Goal: Task Accomplishment & Management: Use online tool/utility

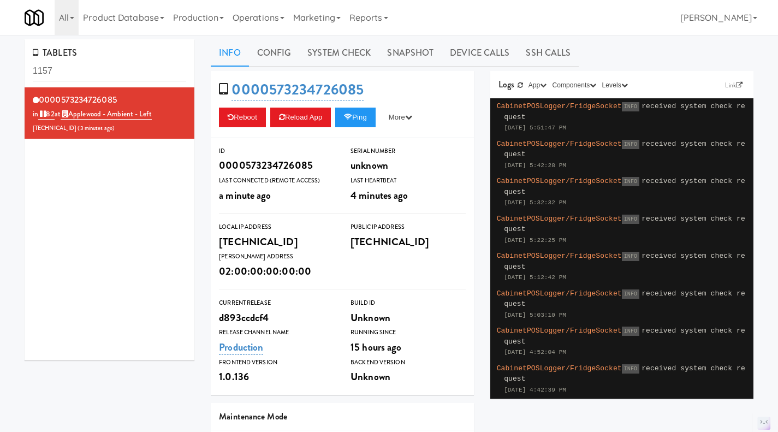
click at [259, 15] on link "Operations" at bounding box center [258, 17] width 61 height 35
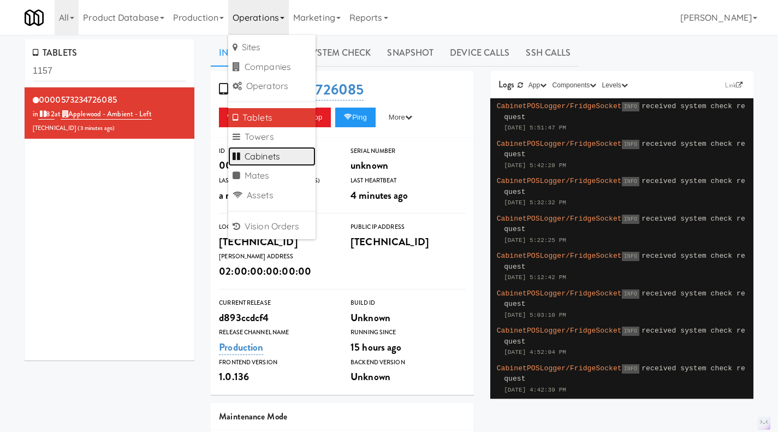
click at [268, 160] on link "Cabinets" at bounding box center [271, 157] width 87 height 20
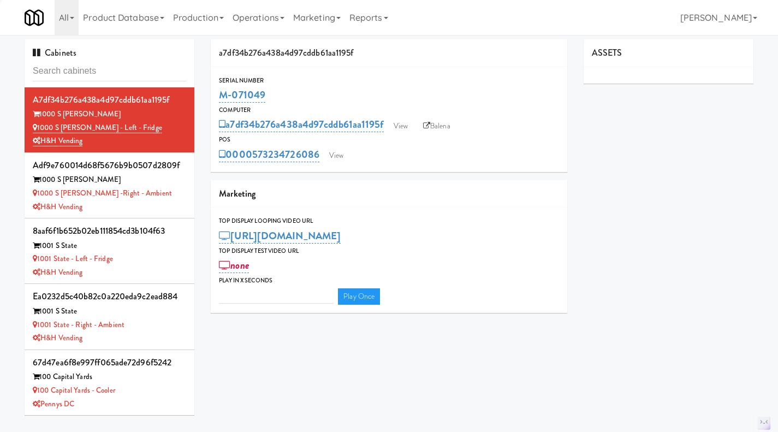
type input "3"
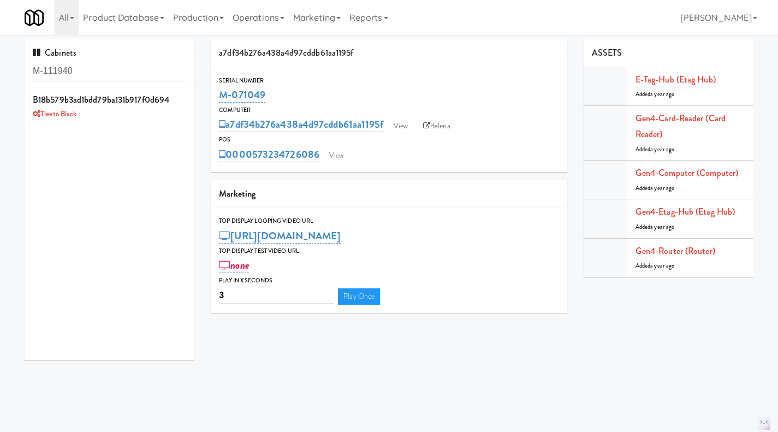
type input "M-111940"
click at [144, 117] on div "Tleeto Black" at bounding box center [110, 115] width 154 height 14
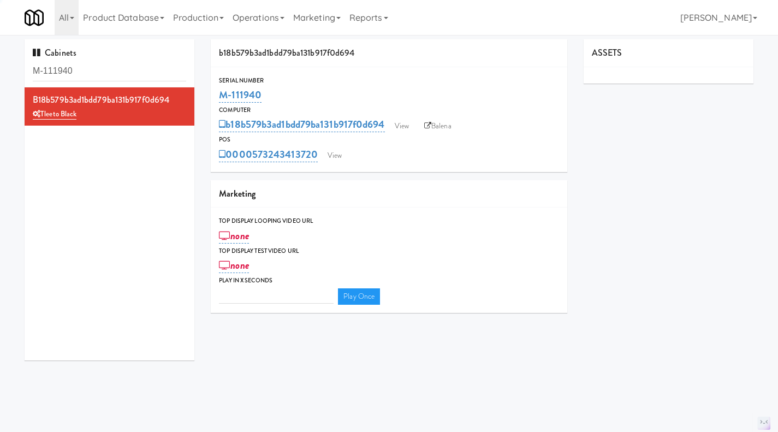
type input "3"
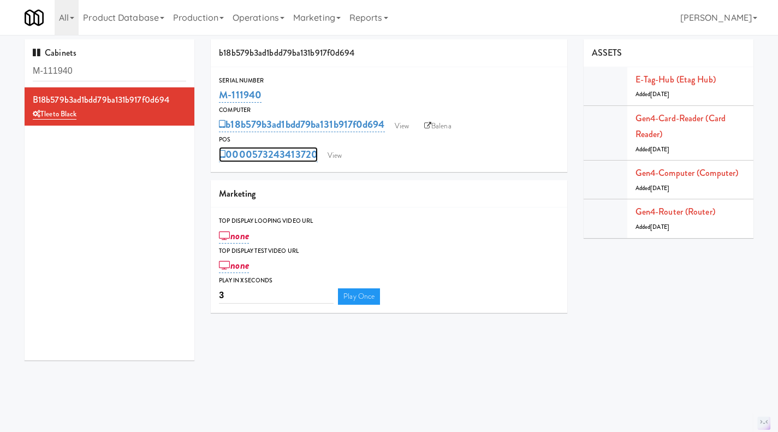
click at [277, 152] on link "0000573243413720" at bounding box center [268, 154] width 99 height 15
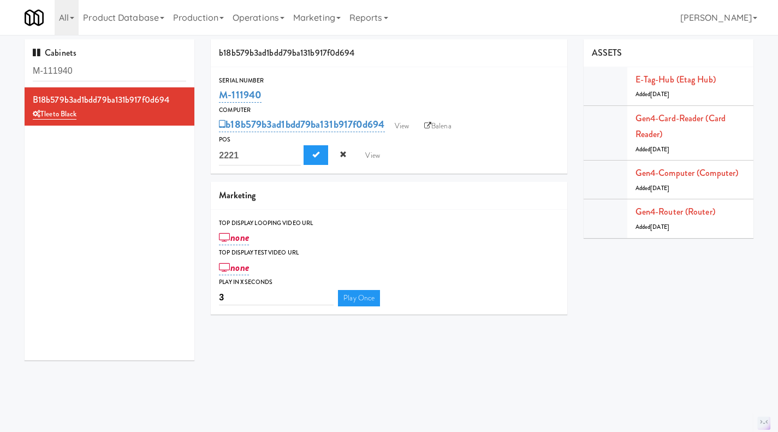
click at [129, 231] on div "b18b579b3ad1bdd79ba131b917f0d694 Tleeto Black" at bounding box center [110, 223] width 170 height 273
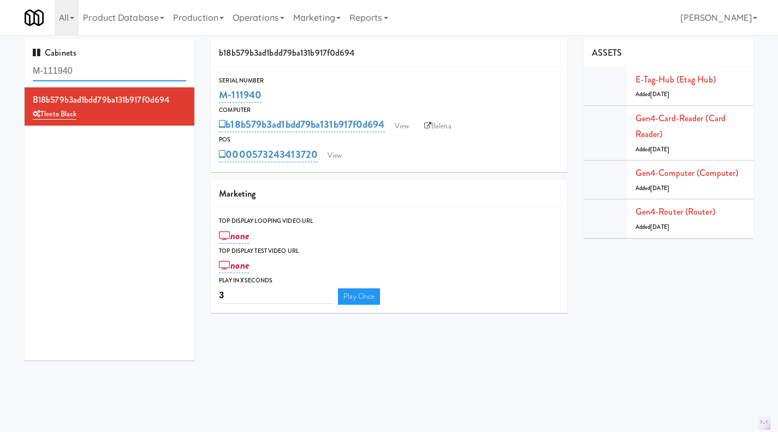
click at [63, 67] on input "M-111940" at bounding box center [110, 71] width 154 height 20
click at [63, 66] on input "M-111940" at bounding box center [110, 71] width 154 height 20
paste input "25605"
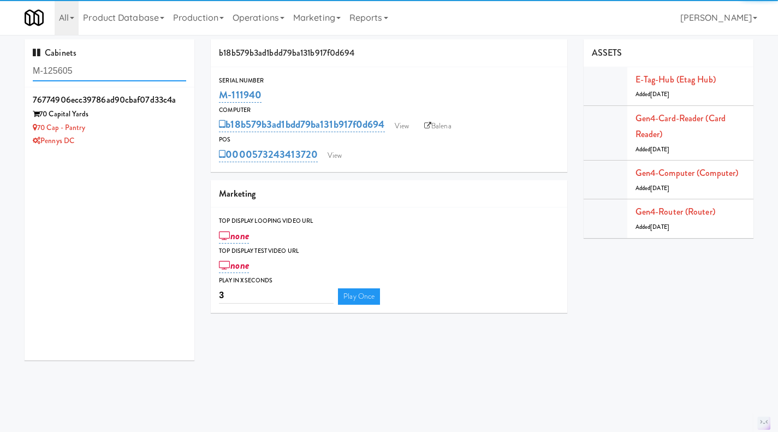
type input "M-125605"
click at [138, 122] on div "70 Cap - Pantry" at bounding box center [110, 128] width 154 height 14
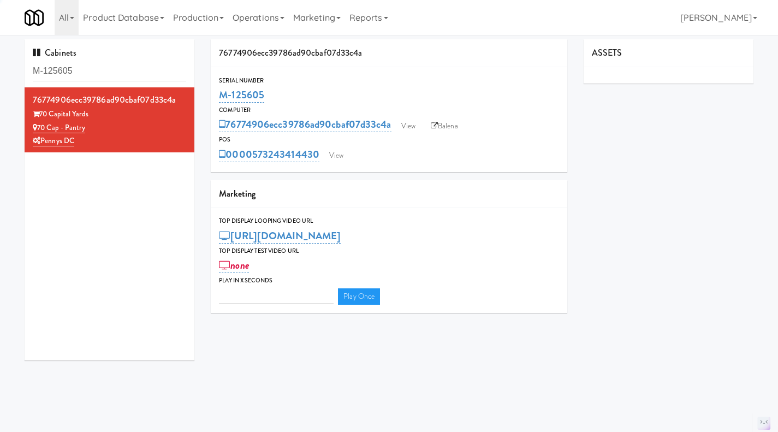
type input "3"
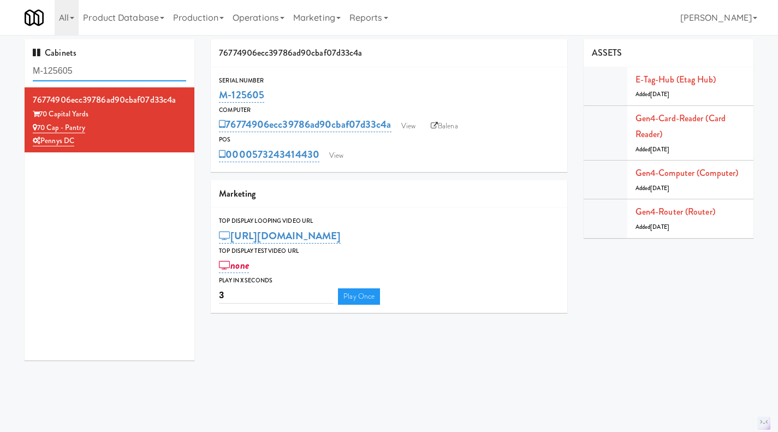
drag, startPoint x: 89, startPoint y: 68, endPoint x: -2, endPoint y: 68, distance: 90.1
click at [0, 68] on html "Okay Okay Select date: previous 2025-Aug next Su Mo Tu We Th Fr Sa 27 28 29 30 …" at bounding box center [389, 216] width 778 height 432
click at [104, 66] on input "M-125605" at bounding box center [110, 71] width 154 height 20
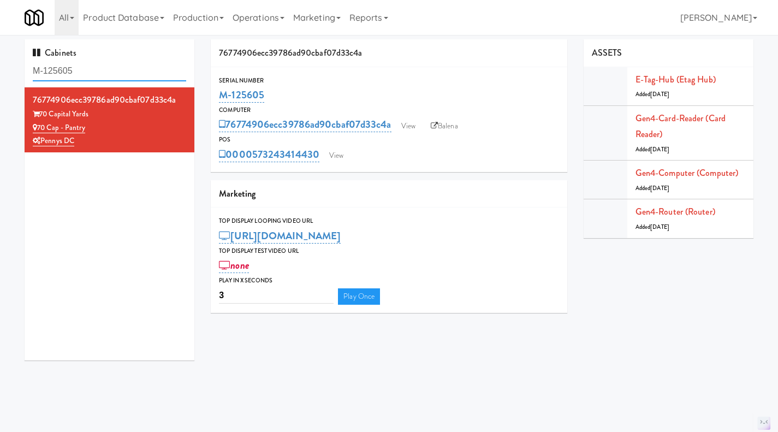
paste input "11940"
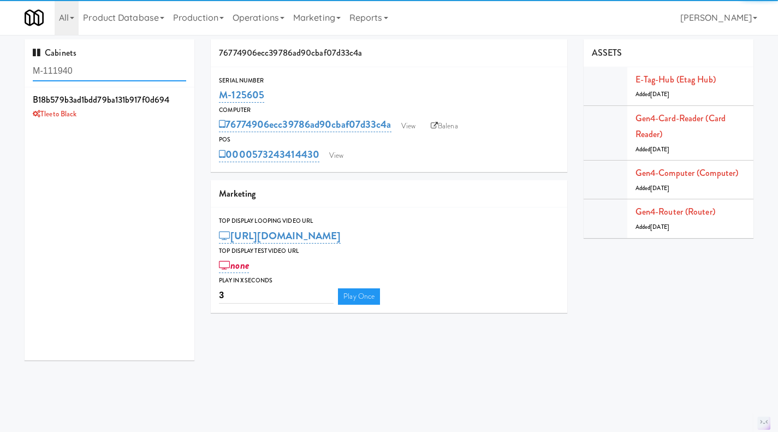
type input "M-111940"
click at [116, 119] on div "Tleeto Black" at bounding box center [110, 115] width 154 height 14
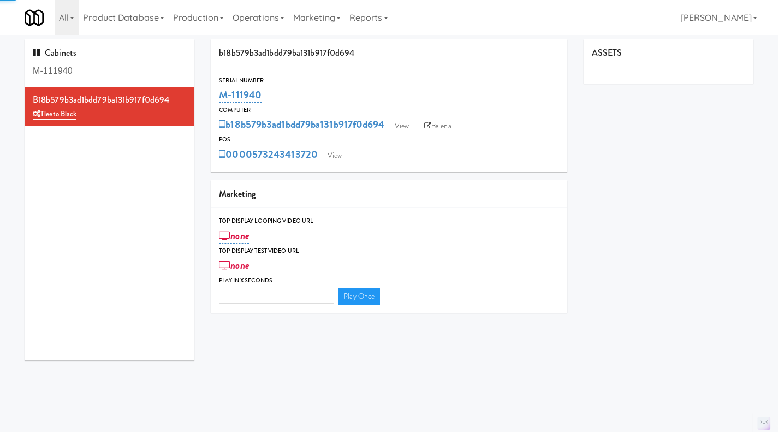
type input "3"
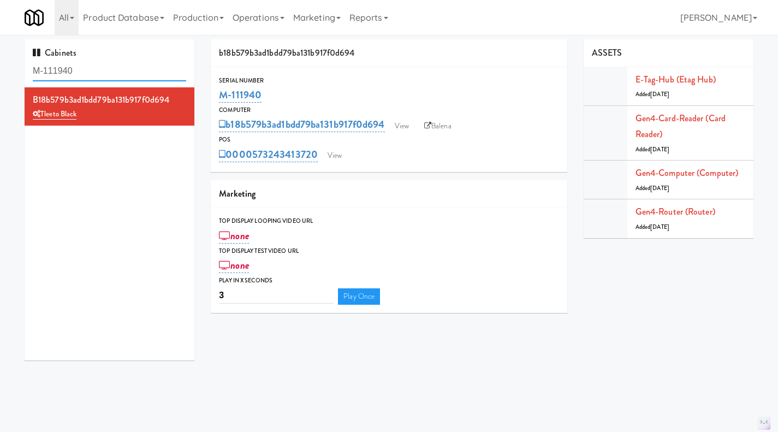
click at [84, 74] on input "M-111940" at bounding box center [110, 71] width 154 height 20
click at [110, 65] on input "M-111940" at bounding box center [110, 71] width 154 height 20
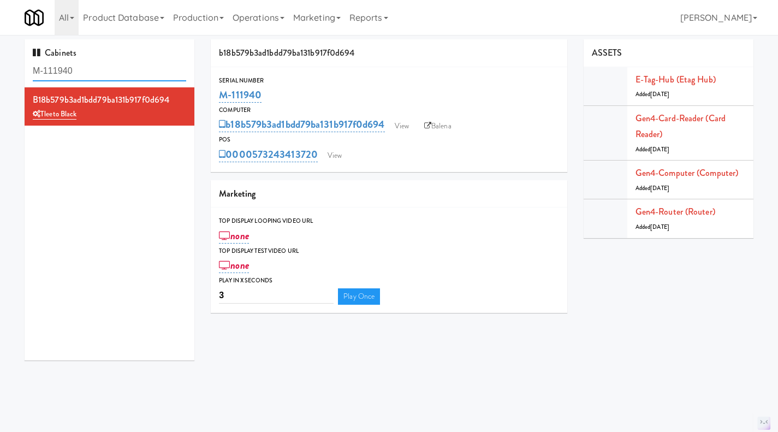
click at [109, 63] on input "M-111940" at bounding box center [110, 71] width 154 height 20
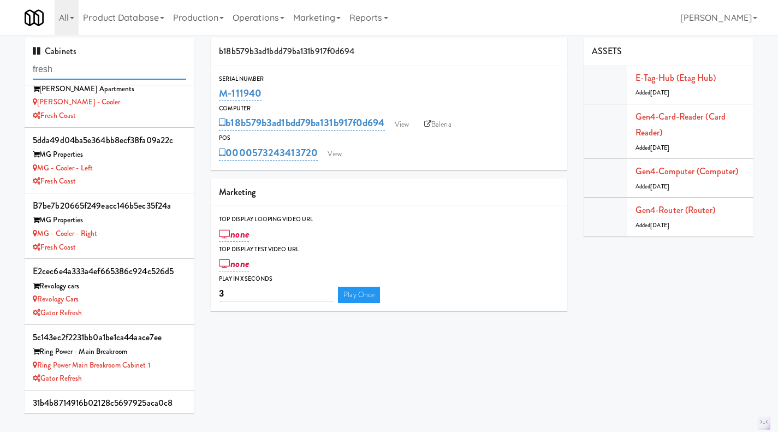
scroll to position [379, 0]
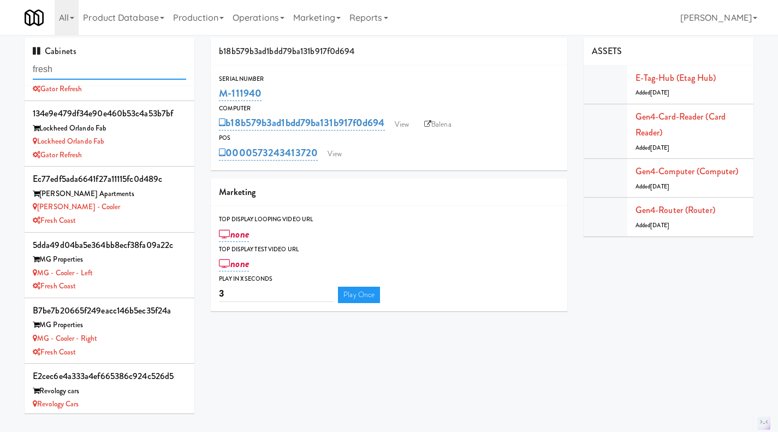
type input "fresh"
click at [145, 201] on div "ec77edf5ada6641f27a11115fc0d489c [PERSON_NAME] Apartments [PERSON_NAME] - Coole…" at bounding box center [110, 200] width 154 height 56
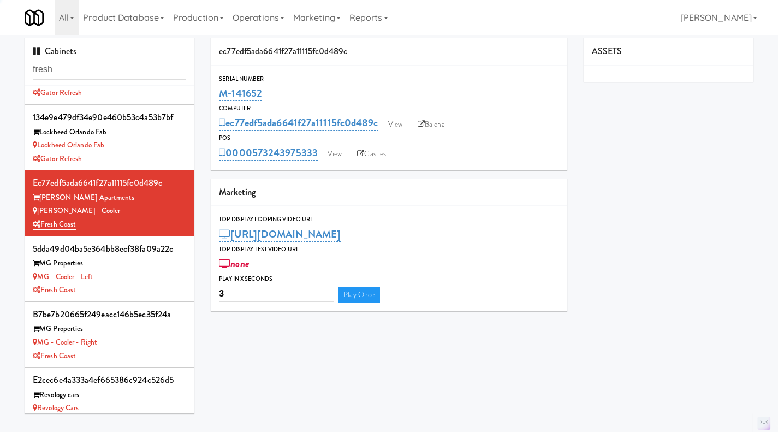
scroll to position [270, 0]
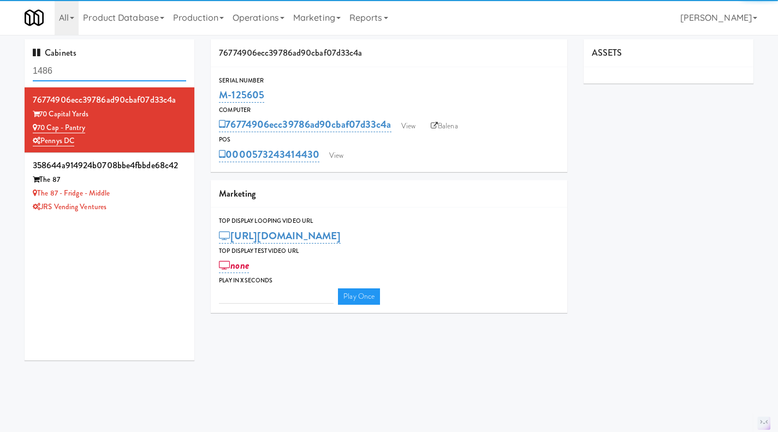
type input "3"
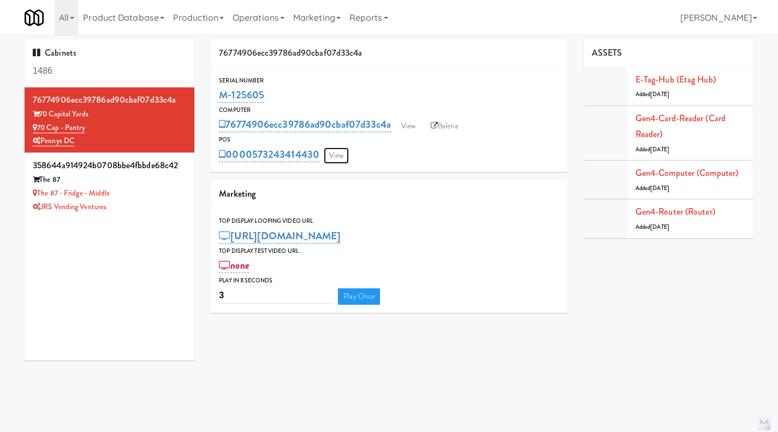
click at [338, 160] on link "View" at bounding box center [336, 156] width 25 height 16
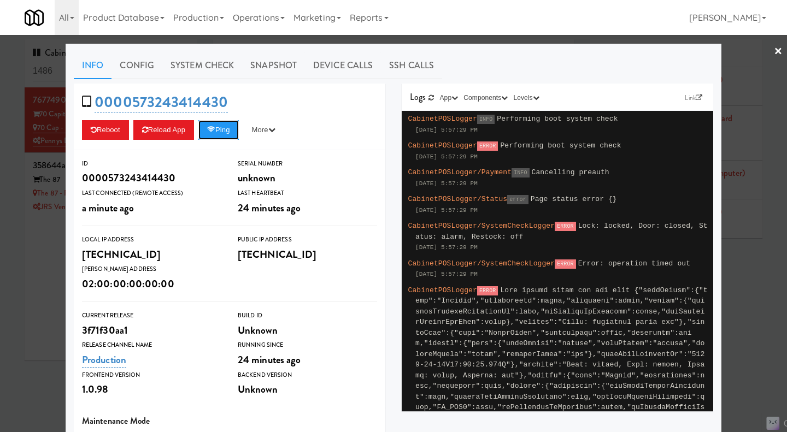
click at [220, 138] on button "Ping" at bounding box center [218, 130] width 40 height 20
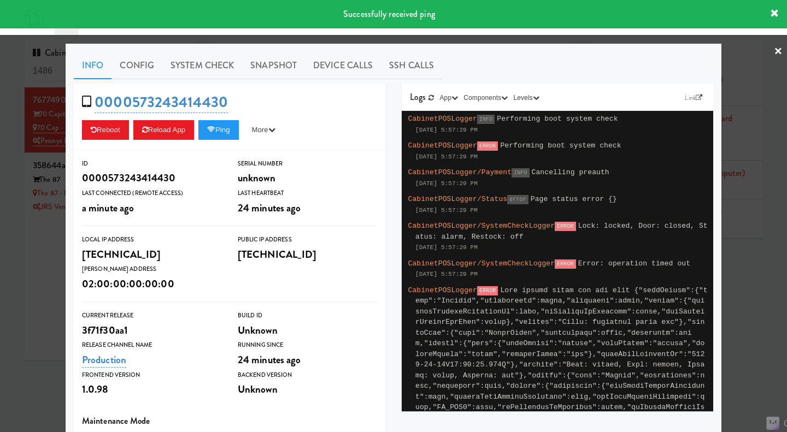
click at [200, 71] on link "System Check" at bounding box center [202, 65] width 80 height 27
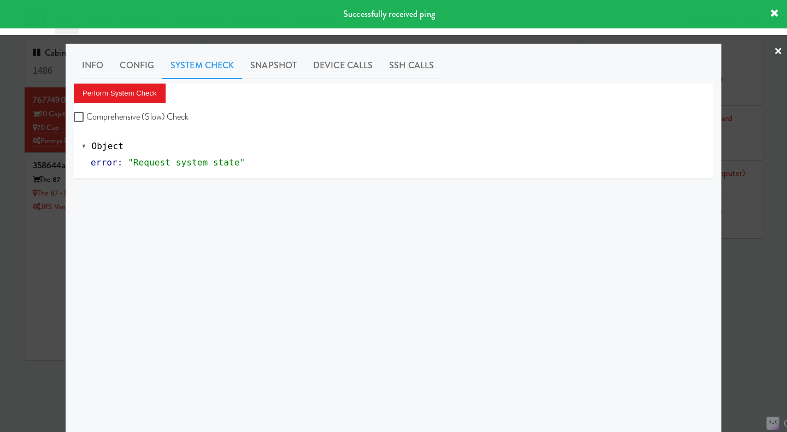
click at [140, 121] on label "Comprehensive (Slow) Check" at bounding box center [131, 117] width 115 height 16
click at [86, 121] on input "Comprehensive (Slow) Check" at bounding box center [80, 117] width 13 height 9
checkbox input "true"
click at [119, 92] on button "Perform System Check" at bounding box center [120, 94] width 92 height 20
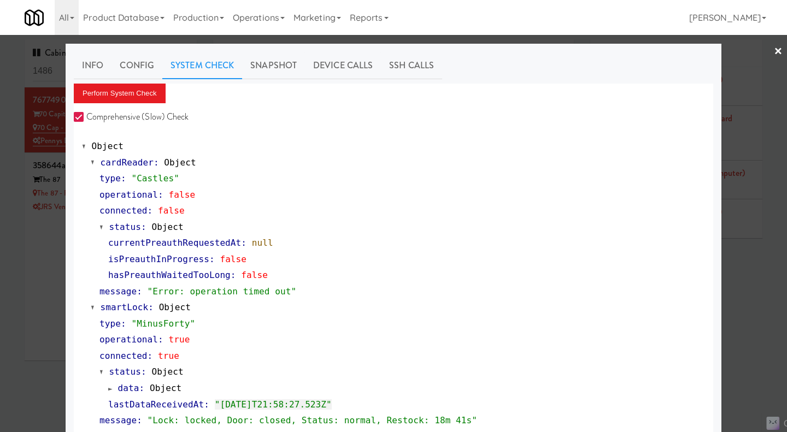
click at [90, 62] on link "Info" at bounding box center [93, 65] width 38 height 27
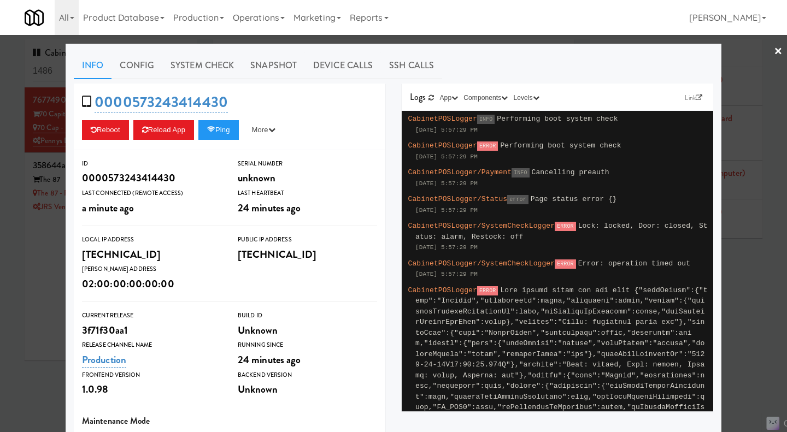
click at [20, 297] on div at bounding box center [393, 216] width 787 height 432
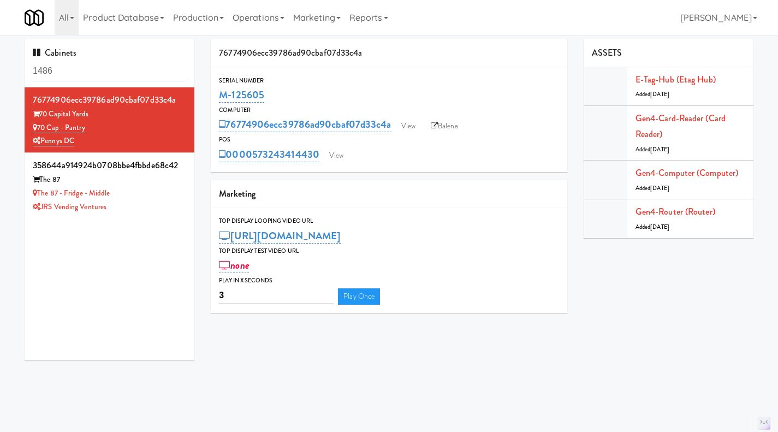
copy link "573243414430"
drag, startPoint x: 318, startPoint y: 166, endPoint x: 253, endPoint y: 169, distance: 65.1
click at [253, 169] on div "Serial Number M-125605 Computer 76774906ecc39786ad90cbaf07d33c4a View Balena PO…" at bounding box center [389, 119] width 357 height 105
click at [96, 68] on input "1486" at bounding box center [110, 71] width 154 height 20
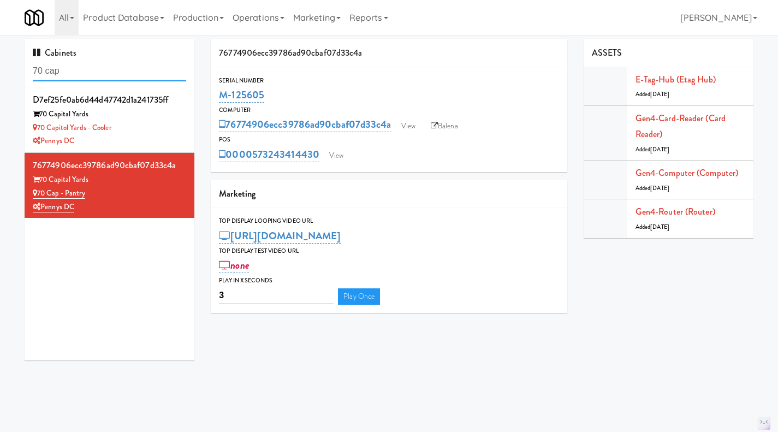
type input "70 cap"
click at [161, 126] on div "70 Capitol Yards - Cooler" at bounding box center [110, 128] width 154 height 14
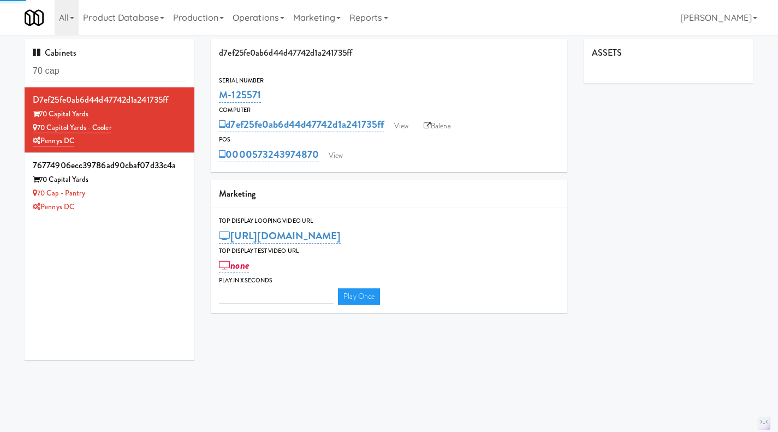
type input "3"
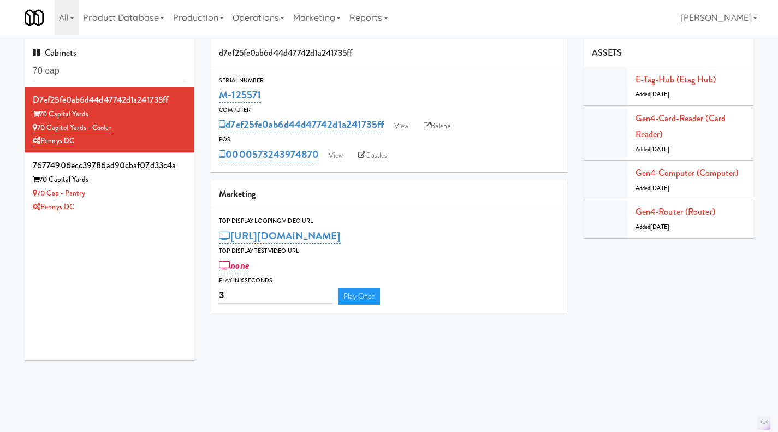
drag, startPoint x: 268, startPoint y: 97, endPoint x: 219, endPoint y: 98, distance: 49.7
click at [219, 98] on div "Serial Number M-125571" at bounding box center [389, 90] width 357 height 30
copy link "M-125571"
drag, startPoint x: 110, startPoint y: 192, endPoint x: 122, endPoint y: 186, distance: 13.0
click at [110, 192] on div "70 Cap - Pantry" at bounding box center [110, 194] width 154 height 14
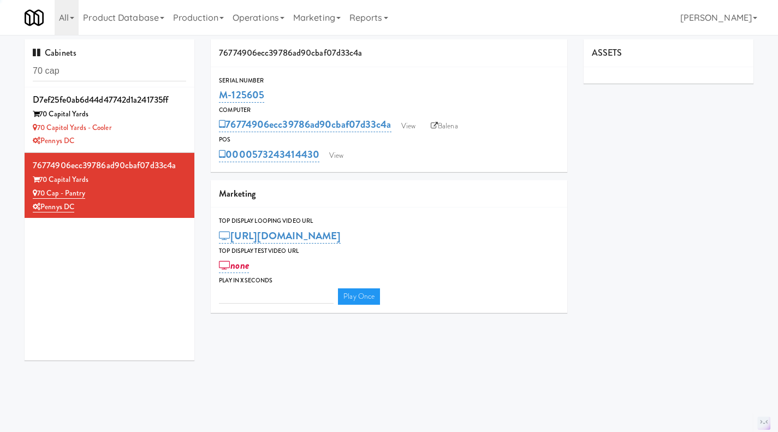
type input "3"
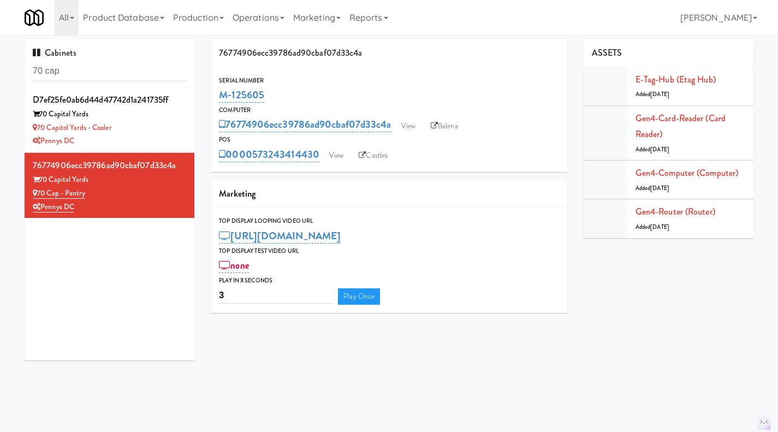
drag, startPoint x: 276, startPoint y: 92, endPoint x: 217, endPoint y: 95, distance: 59.6
click at [217, 95] on div "Serial Number M-125605" at bounding box center [389, 90] width 357 height 30
copy link "M-125605"
click at [344, 159] on link "View" at bounding box center [336, 156] width 25 height 16
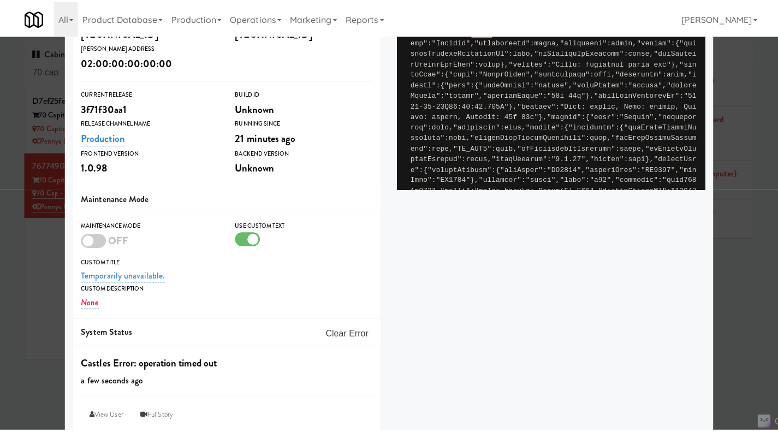
scroll to position [233, 0]
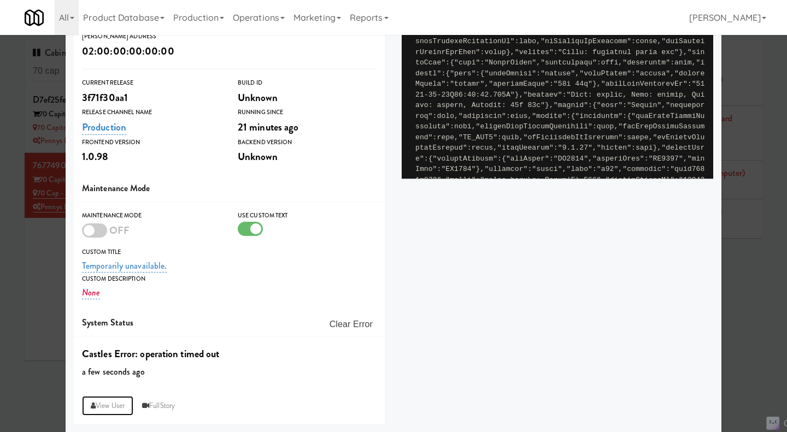
click at [110, 409] on link "View User" at bounding box center [107, 406] width 51 height 20
